Goal: Transaction & Acquisition: Purchase product/service

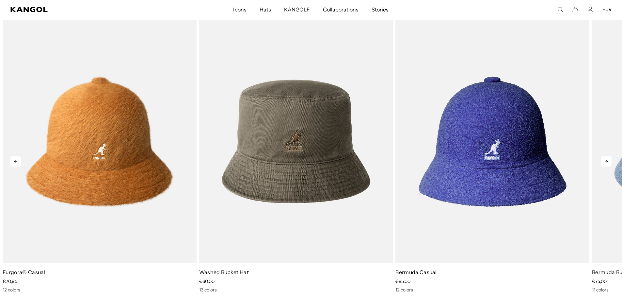
click at [603, 160] on icon at bounding box center [606, 161] width 10 height 10
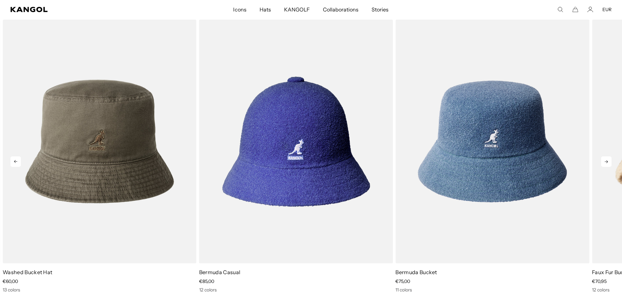
click at [603, 160] on icon at bounding box center [606, 161] width 10 height 10
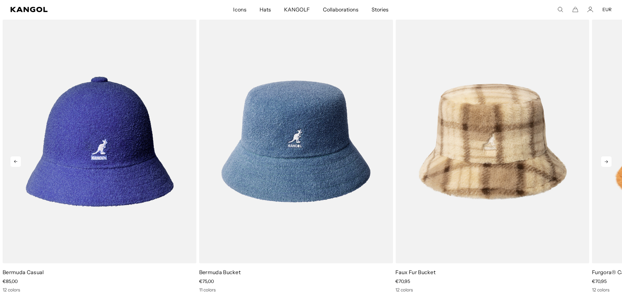
click at [603, 160] on icon at bounding box center [606, 161] width 10 height 10
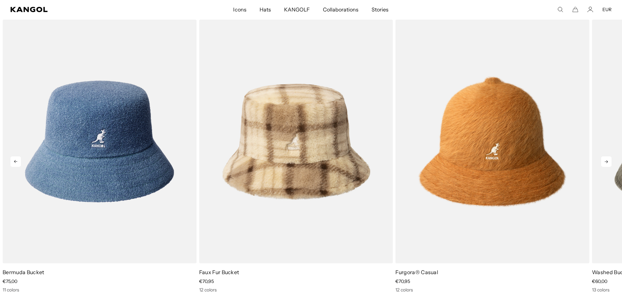
click at [603, 160] on icon at bounding box center [606, 161] width 10 height 10
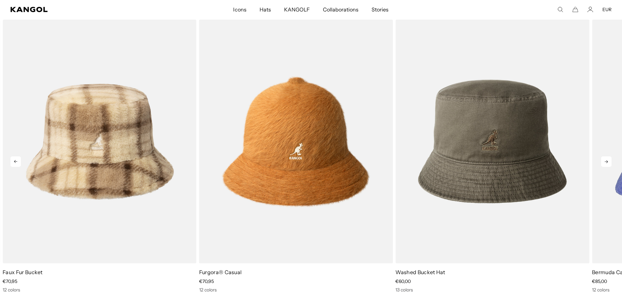
click at [603, 160] on icon at bounding box center [606, 161] width 10 height 10
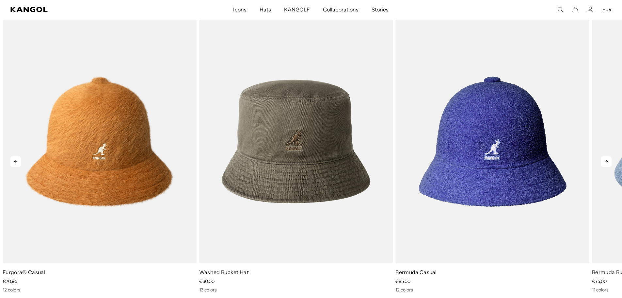
click at [603, 160] on icon at bounding box center [606, 161] width 10 height 10
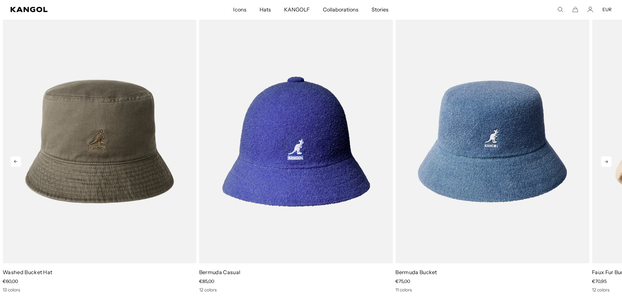
click at [603, 160] on icon at bounding box center [606, 161] width 10 height 10
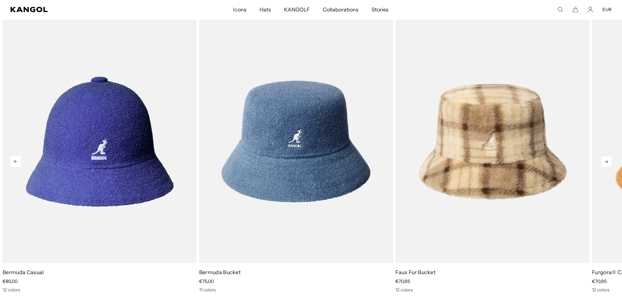
click at [603, 160] on icon at bounding box center [606, 161] width 10 height 10
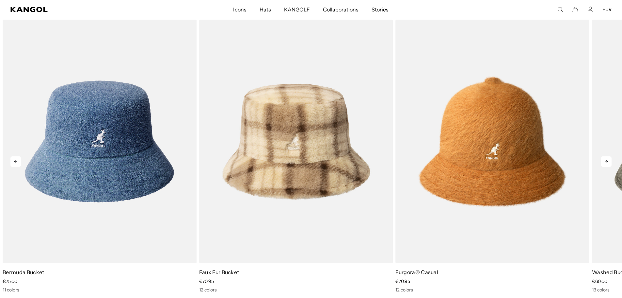
click at [603, 160] on icon at bounding box center [606, 161] width 10 height 10
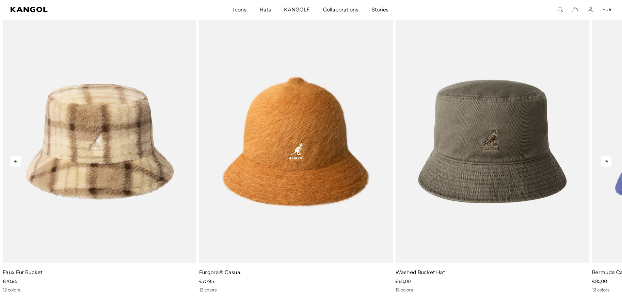
click at [603, 160] on icon at bounding box center [606, 161] width 10 height 10
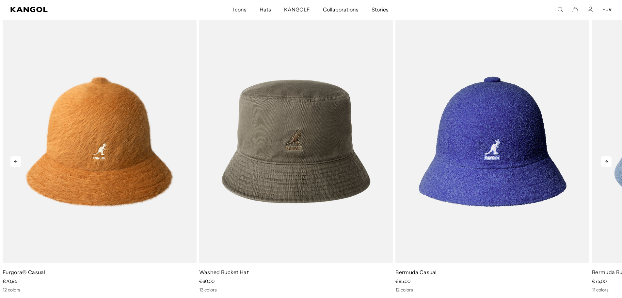
click at [603, 160] on icon at bounding box center [606, 161] width 10 height 10
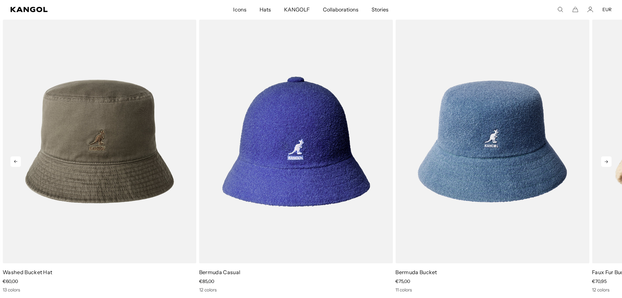
click at [603, 160] on icon at bounding box center [606, 161] width 10 height 10
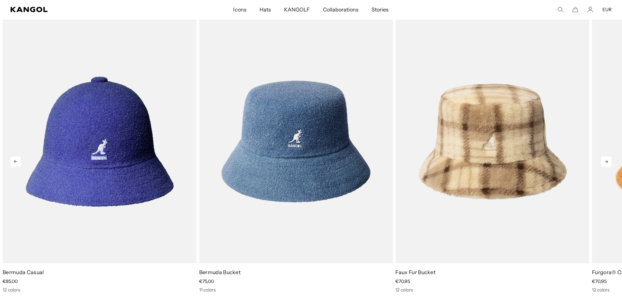
click at [603, 160] on icon at bounding box center [606, 161] width 10 height 10
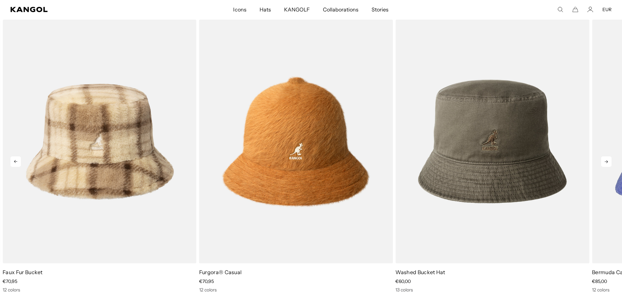
click at [603, 160] on icon at bounding box center [606, 161] width 10 height 10
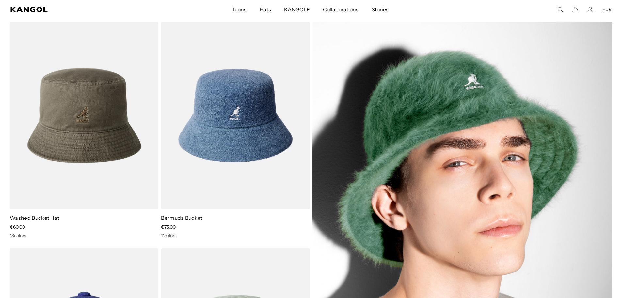
click at [455, 107] on img at bounding box center [463, 228] width 300 height 412
